Goal: Task Accomplishment & Management: Use online tool/utility

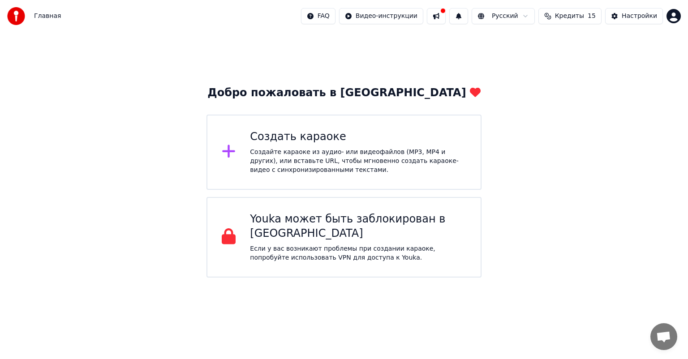
click at [318, 148] on div "Создайте караоке из аудио- или видеофайлов (MP3, MP4 и других), или вставьте UR…" at bounding box center [358, 161] width 216 height 27
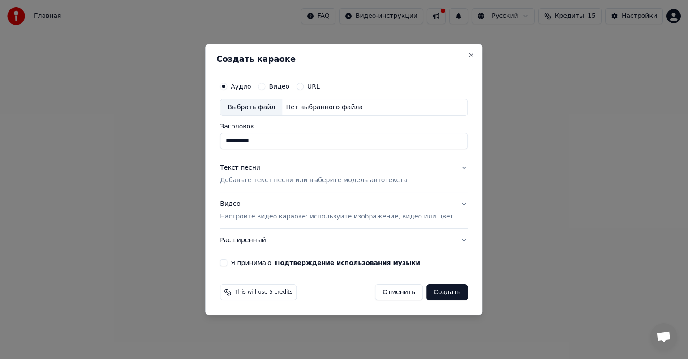
click at [264, 109] on div "Выбрать файл" at bounding box center [251, 107] width 62 height 16
click at [253, 106] on div "Выбрать файл" at bounding box center [251, 107] width 62 height 16
type input "**********"
click at [279, 181] on p "Добавьте текст песни или выберите модель автотекста" at bounding box center [313, 180] width 187 height 9
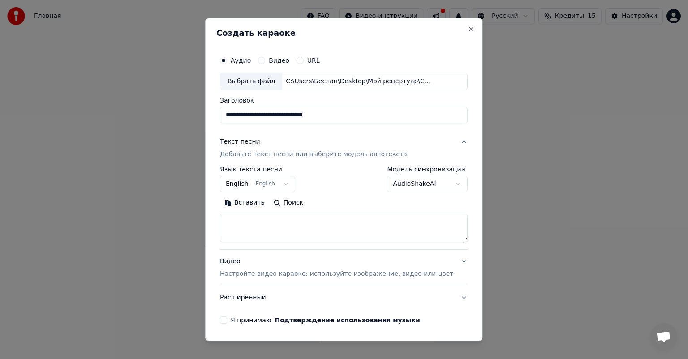
click at [265, 224] on textarea at bounding box center [344, 228] width 248 height 29
paste textarea "**********"
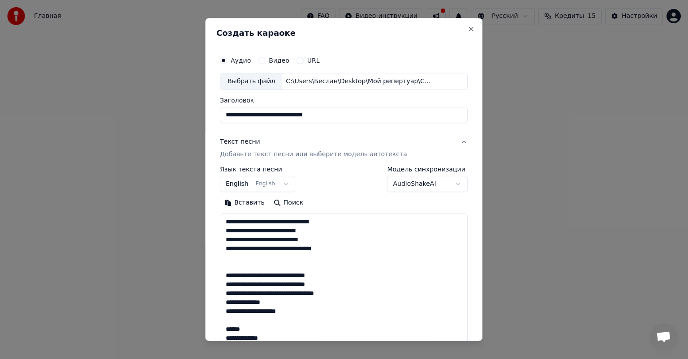
scroll to position [163, 0]
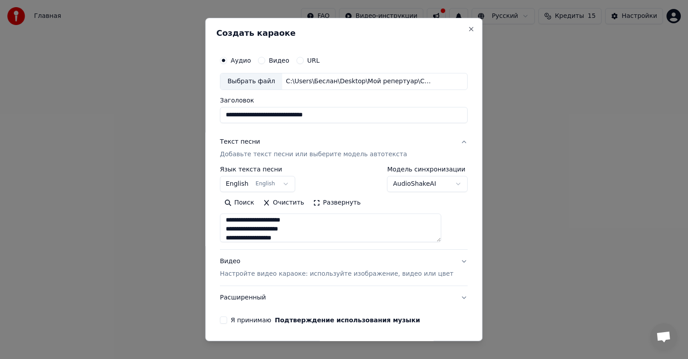
type textarea "**********"
click at [287, 273] on p "Настройте видео караоке: используйте изображение, видео или цвет" at bounding box center [336, 274] width 233 height 9
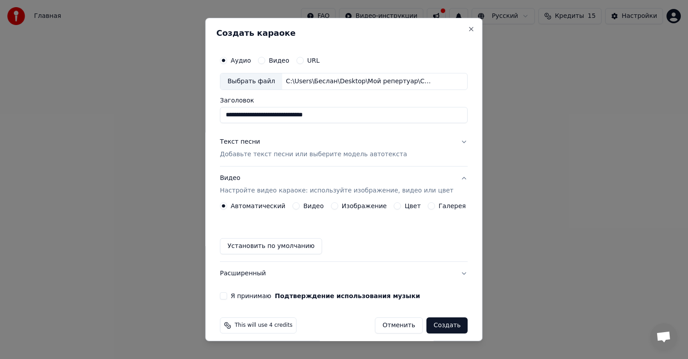
click at [269, 244] on button "Установить по умолчанию" at bounding box center [271, 246] width 102 height 16
click at [438, 324] on button "Создать" at bounding box center [446, 326] width 41 height 16
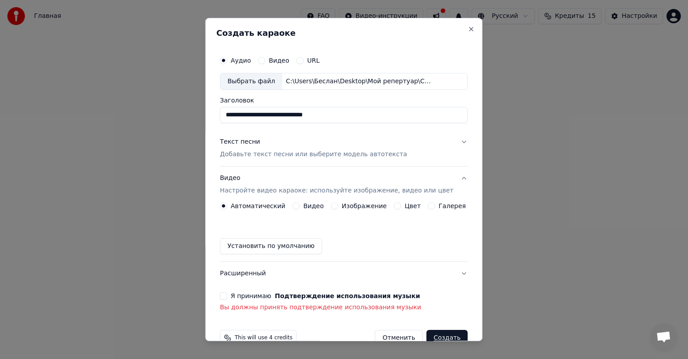
click at [227, 298] on button "Я принимаю Подтверждение использования музыки" at bounding box center [223, 296] width 7 height 7
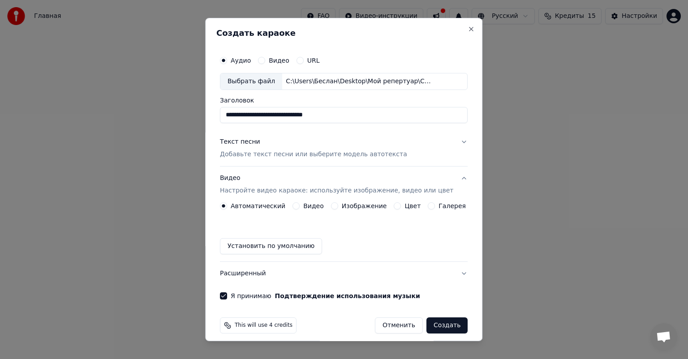
click at [429, 327] on button "Создать" at bounding box center [446, 326] width 41 height 16
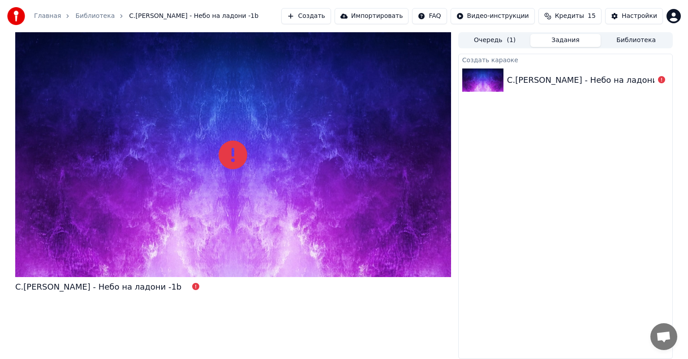
click at [297, 176] on div at bounding box center [233, 154] width 436 height 245
click at [476, 82] on img at bounding box center [482, 80] width 41 height 23
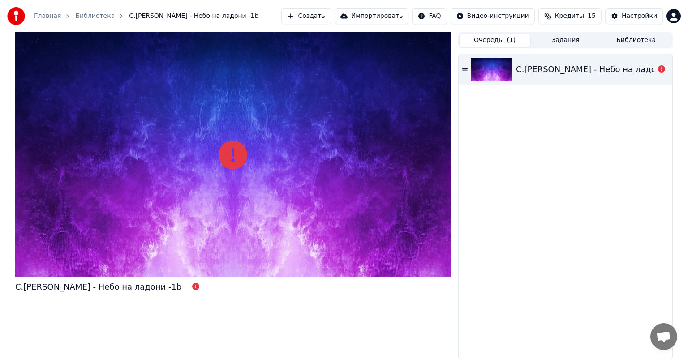
click at [504, 39] on button "Очередь ( 1 )" at bounding box center [495, 40] width 71 height 13
click at [552, 67] on div "C.[PERSON_NAME] - Небо на ладони -1b" at bounding box center [599, 69] width 166 height 13
click at [664, 67] on icon at bounding box center [661, 68] width 7 height 7
click at [662, 69] on icon at bounding box center [661, 68] width 7 height 7
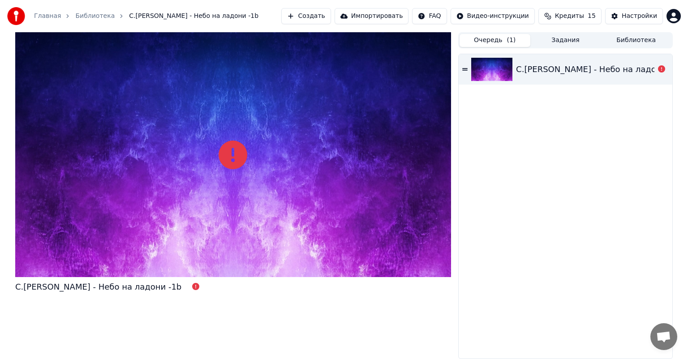
click at [662, 69] on icon at bounding box center [661, 68] width 7 height 7
click at [231, 161] on icon at bounding box center [233, 155] width 29 height 29
click at [236, 154] on icon at bounding box center [233, 155] width 29 height 29
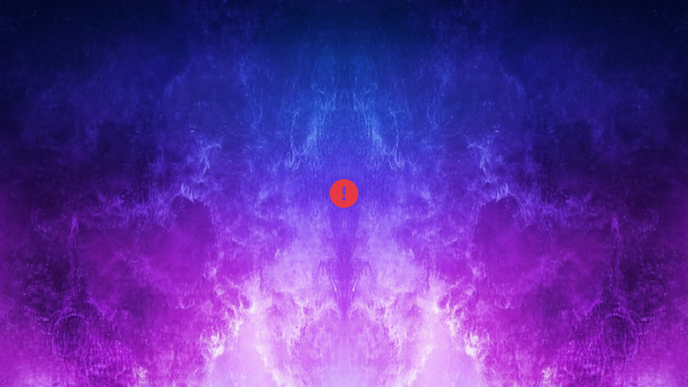
click at [236, 164] on div at bounding box center [344, 193] width 688 height 387
click at [321, 183] on div at bounding box center [344, 193] width 688 height 387
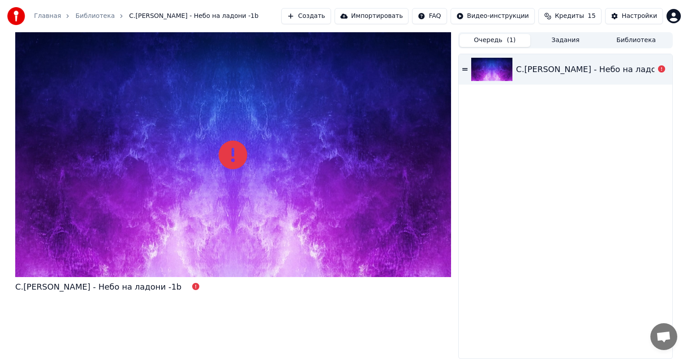
drag, startPoint x: 14, startPoint y: 37, endPoint x: 20, endPoint y: 37, distance: 5.4
click at [17, 37] on div "C.[PERSON_NAME] - Небо на ладони -1b Очередь ( 1 ) Задания Библиотека C.[PERSON…" at bounding box center [344, 195] width 672 height 327
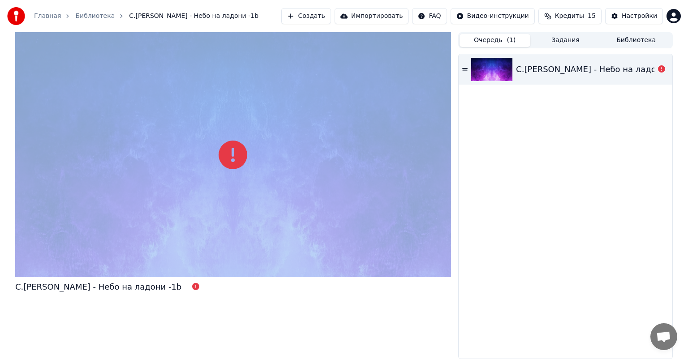
click at [20, 37] on div at bounding box center [233, 154] width 436 height 245
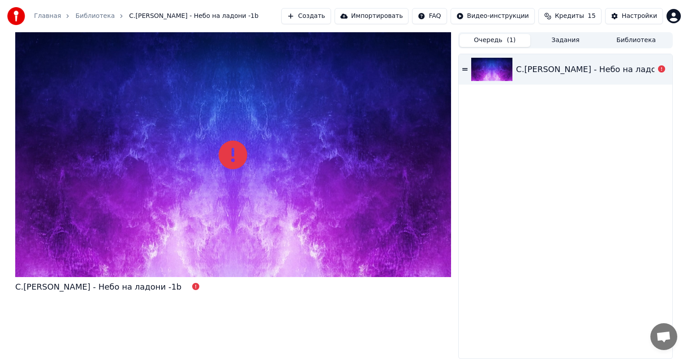
click at [20, 37] on div at bounding box center [233, 154] width 436 height 245
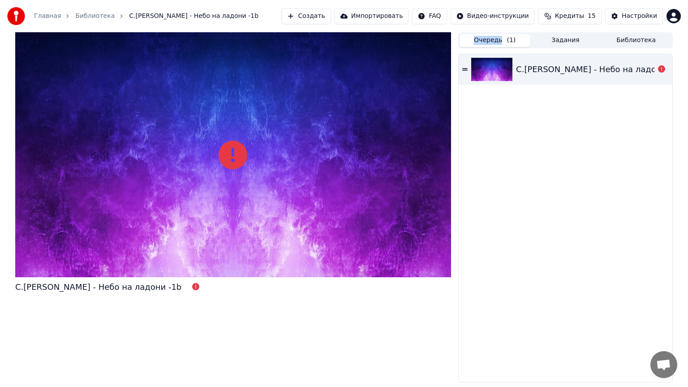
click at [25, 47] on div at bounding box center [233, 154] width 436 height 245
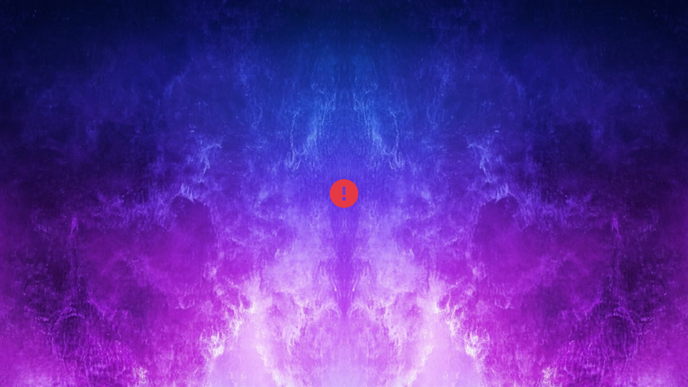
click at [25, 47] on div at bounding box center [344, 193] width 688 height 387
